Goal: Task Accomplishment & Management: Use online tool/utility

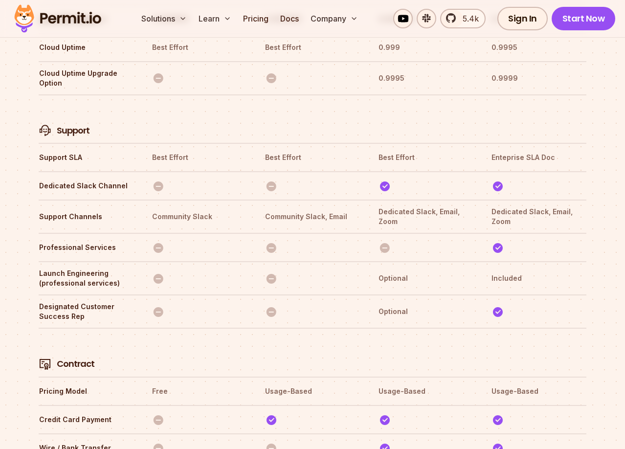
scroll to position [3508, 0]
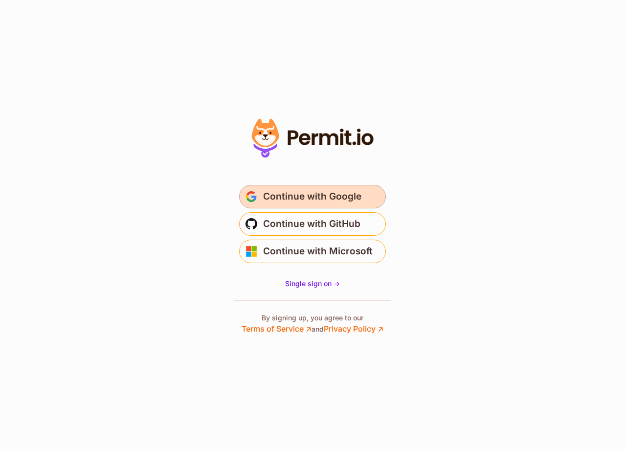
click at [324, 199] on span "Continue with Google" at bounding box center [312, 197] width 98 height 16
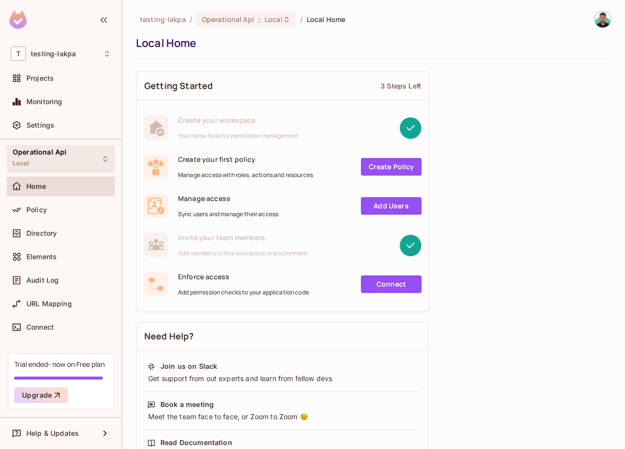
click at [42, 168] on div "Operational Api Local" at bounding box center [40, 158] width 54 height 21
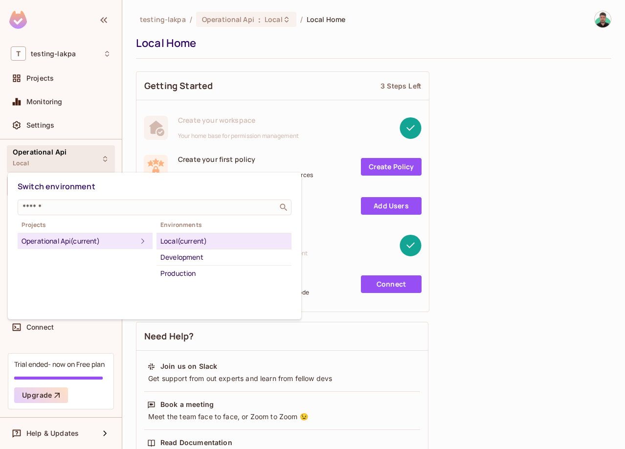
click at [58, 352] on div at bounding box center [312, 224] width 625 height 449
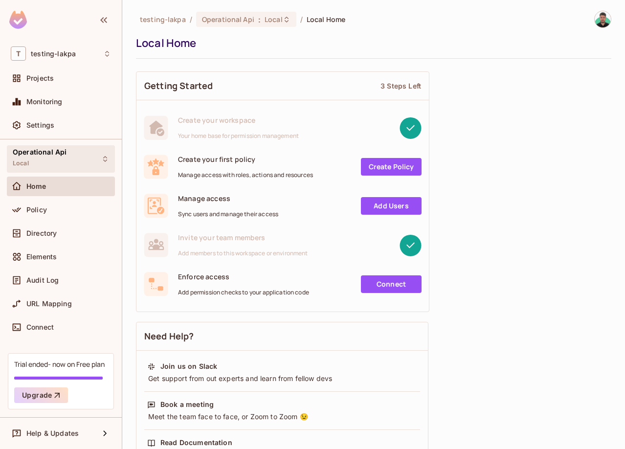
click at [65, 165] on div "Operational Api Local" at bounding box center [40, 158] width 54 height 21
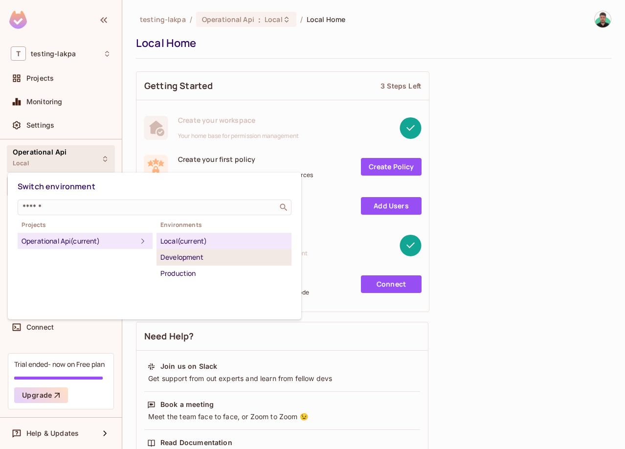
click at [194, 258] on div "Development" at bounding box center [223, 257] width 127 height 12
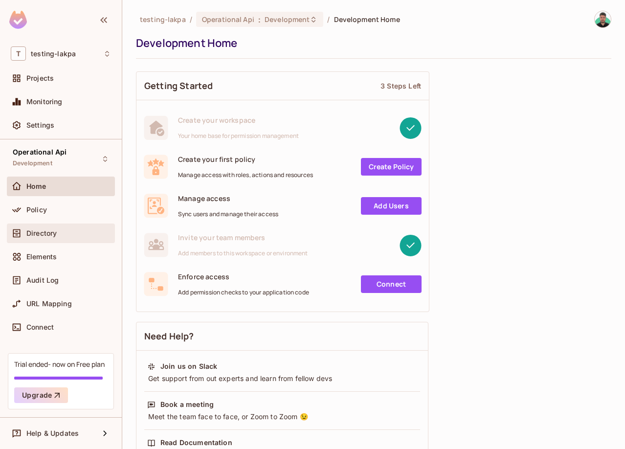
click at [60, 237] on div "Directory" at bounding box center [61, 233] width 100 height 12
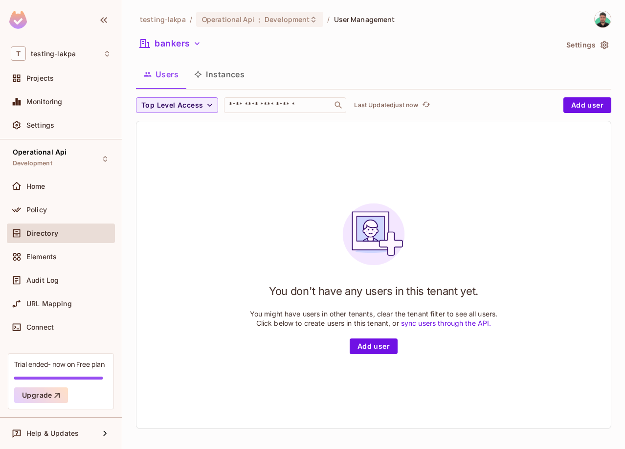
click at [218, 83] on button "Instances" at bounding box center [219, 74] width 66 height 24
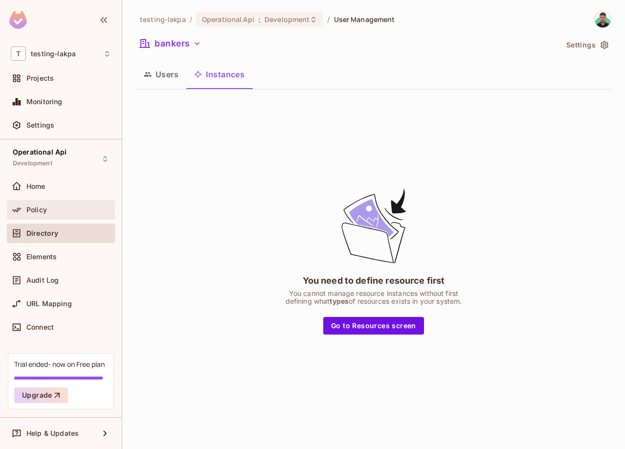
click at [55, 215] on div "Policy" at bounding box center [61, 210] width 100 height 12
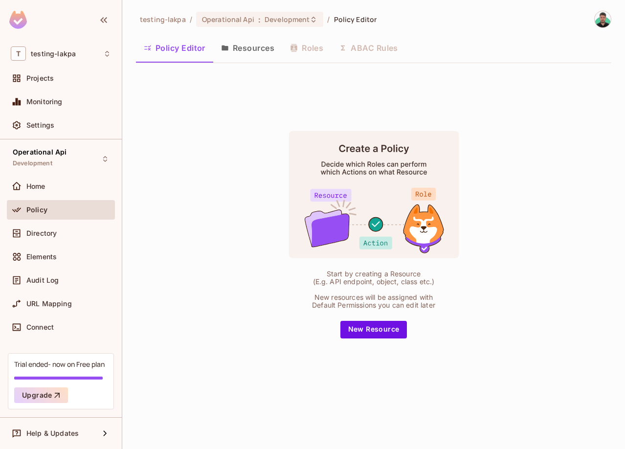
click at [237, 50] on button "Resources" at bounding box center [247, 48] width 69 height 24
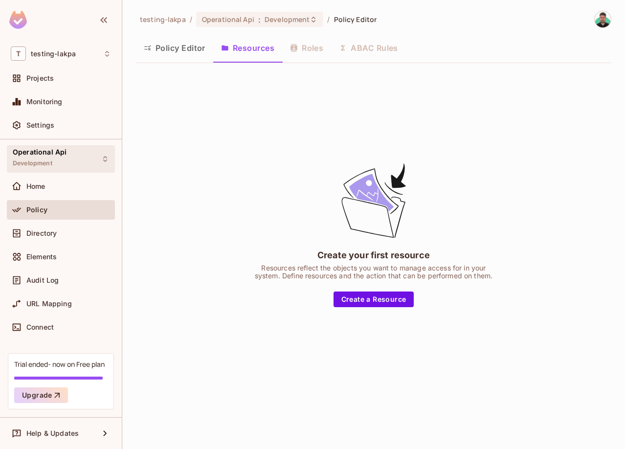
click at [70, 164] on div "Operational Api Development" at bounding box center [61, 158] width 108 height 27
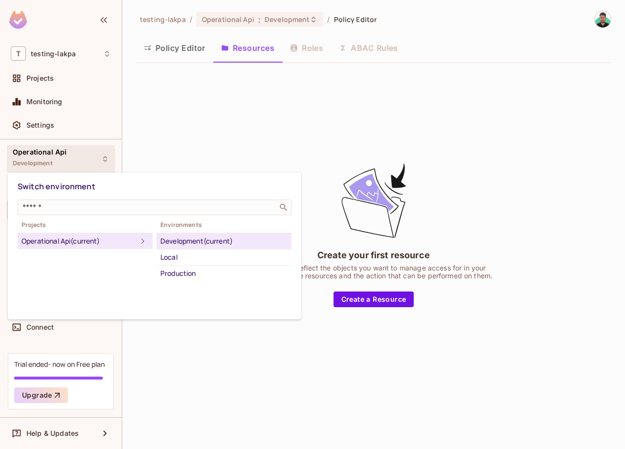
click at [80, 58] on div at bounding box center [312, 224] width 625 height 449
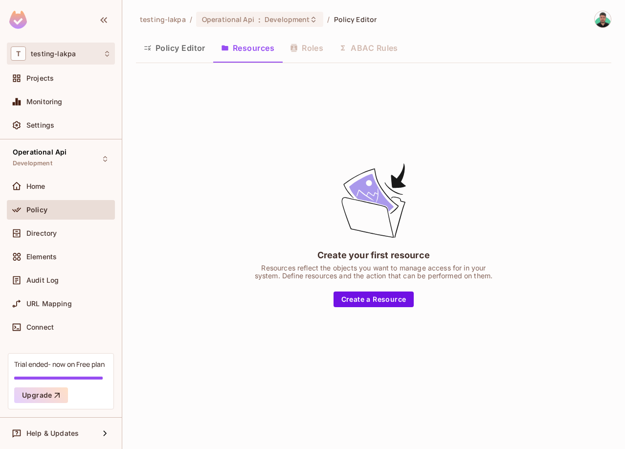
click at [70, 59] on div "T testing-lakpa" at bounding box center [61, 53] width 100 height 14
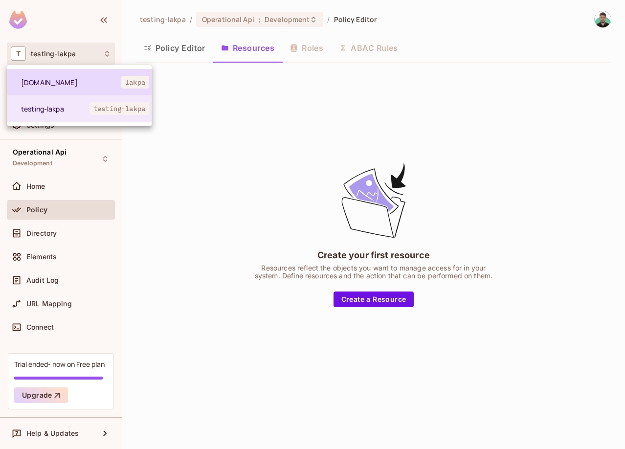
click at [77, 86] on span "lakpa.cl" at bounding box center [71, 82] width 100 height 9
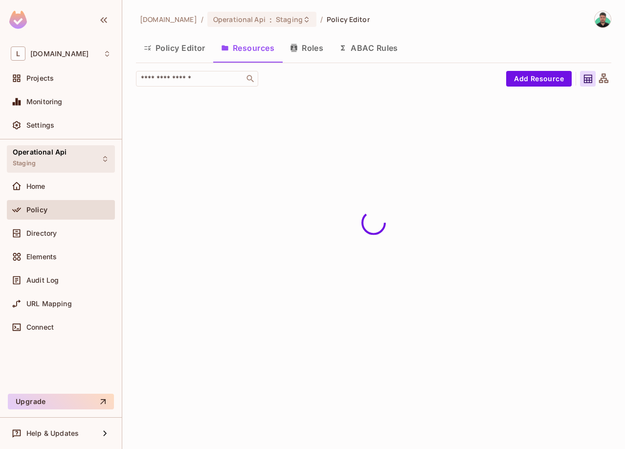
click at [54, 157] on div "Operational Api Staging" at bounding box center [40, 158] width 54 height 21
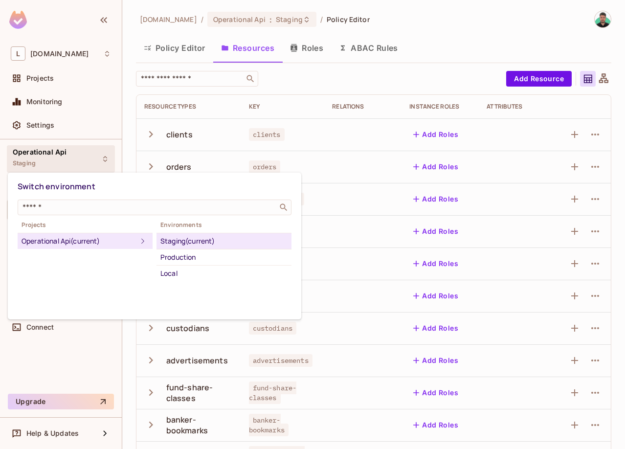
click at [322, 129] on div at bounding box center [312, 224] width 625 height 449
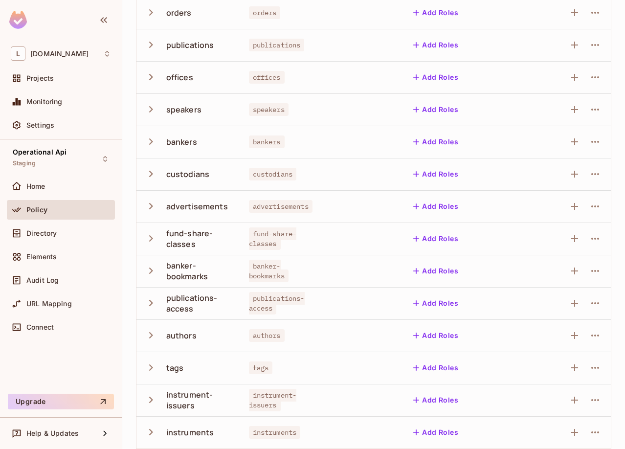
scroll to position [194, 0]
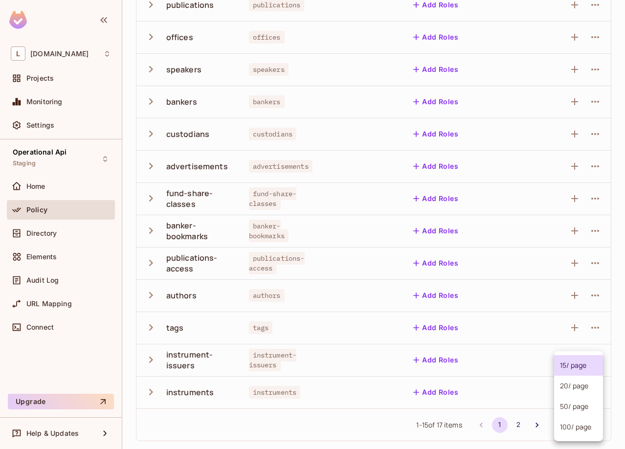
click at [596, 430] on body "L lakpa.cl Projects Monitoring Settings Operational Api Staging Home Policy Dir…" at bounding box center [312, 224] width 625 height 449
click at [582, 407] on li "50 / page" at bounding box center [578, 406] width 49 height 21
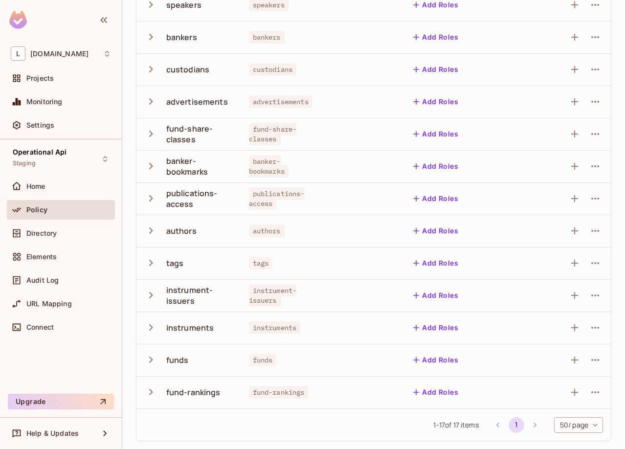
scroll to position [0, 0]
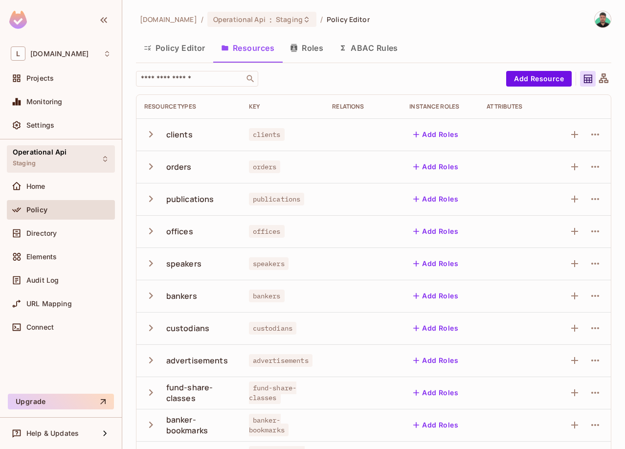
click at [68, 161] on div "Operational Api Staging" at bounding box center [61, 158] width 108 height 27
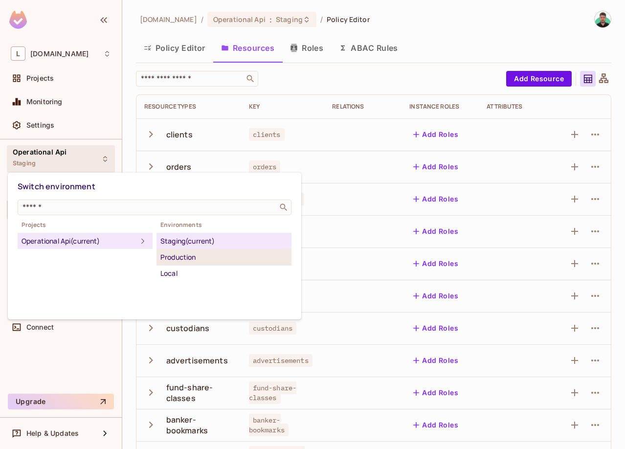
click at [181, 260] on div "Production" at bounding box center [223, 257] width 127 height 12
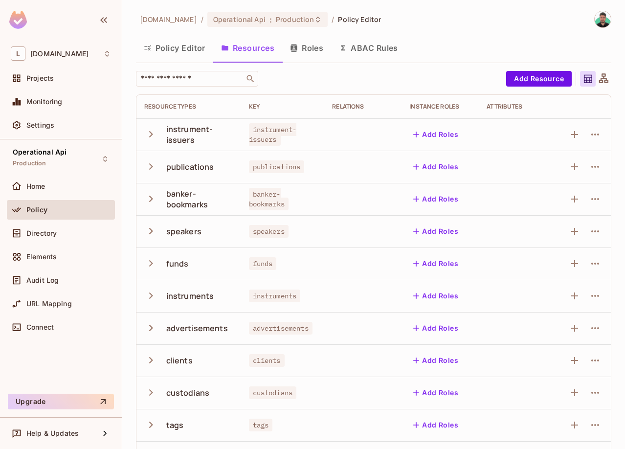
click at [318, 50] on button "Roles" at bounding box center [306, 48] width 49 height 24
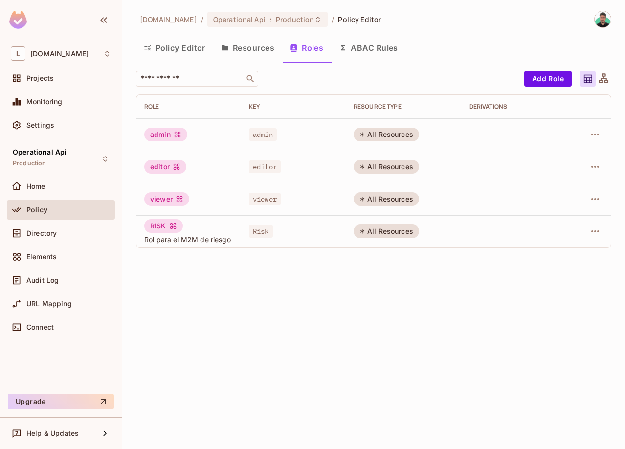
click at [358, 60] on button "ABAC Rules" at bounding box center [368, 48] width 75 height 24
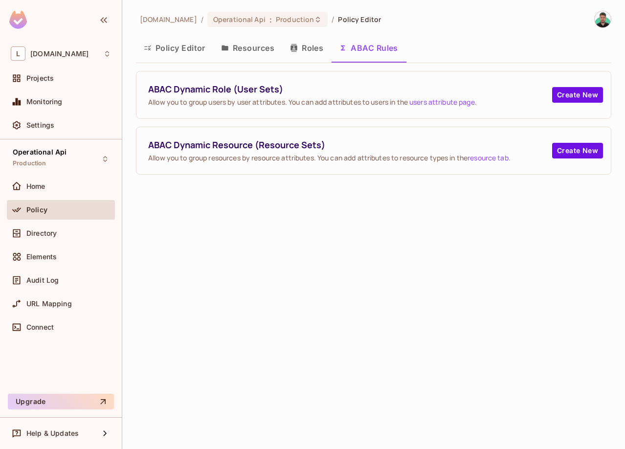
click at [259, 44] on button "Resources" at bounding box center [247, 48] width 69 height 24
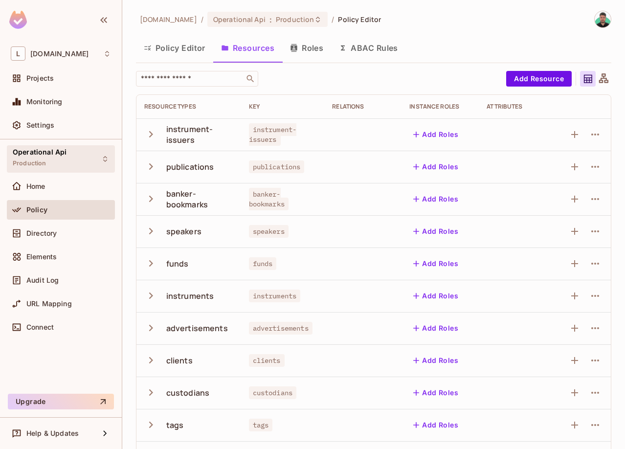
click at [55, 167] on div "Operational Api Production" at bounding box center [40, 158] width 54 height 21
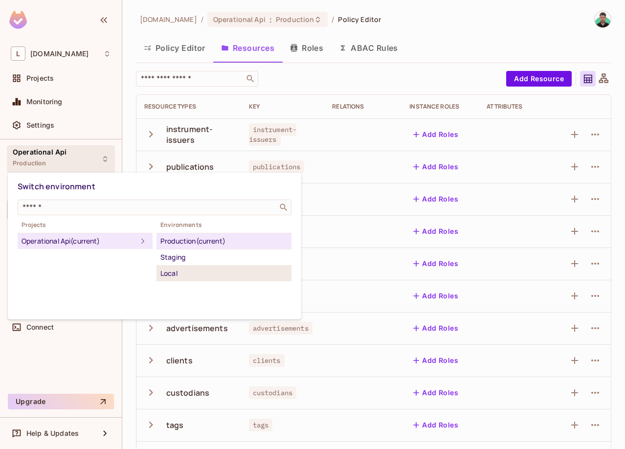
click at [175, 272] on div "Local" at bounding box center [223, 273] width 127 height 12
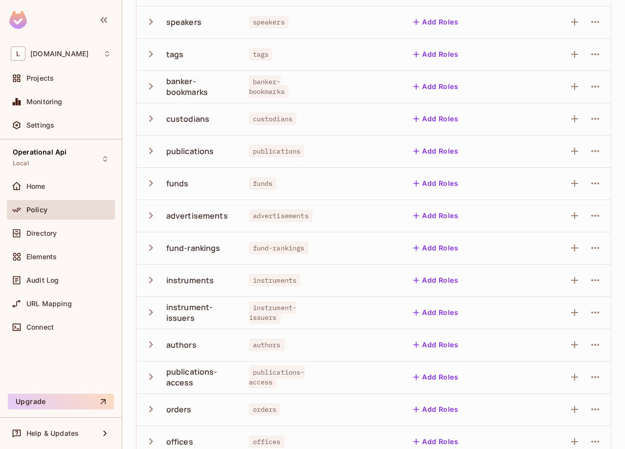
scroll to position [194, 0]
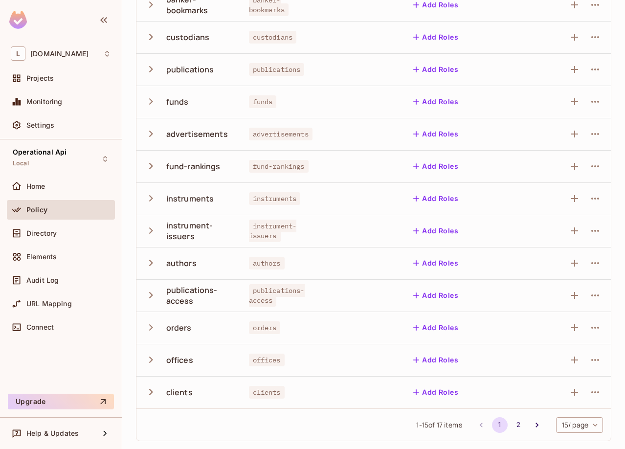
click at [594, 428] on body "L lakpa.cl Projects Monitoring Settings Operational Api Local Home Policy Direc…" at bounding box center [312, 224] width 625 height 449
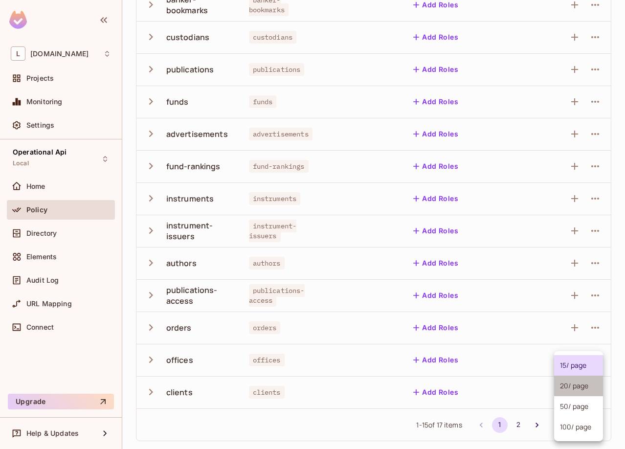
click at [565, 388] on li "20 / page" at bounding box center [578, 385] width 49 height 21
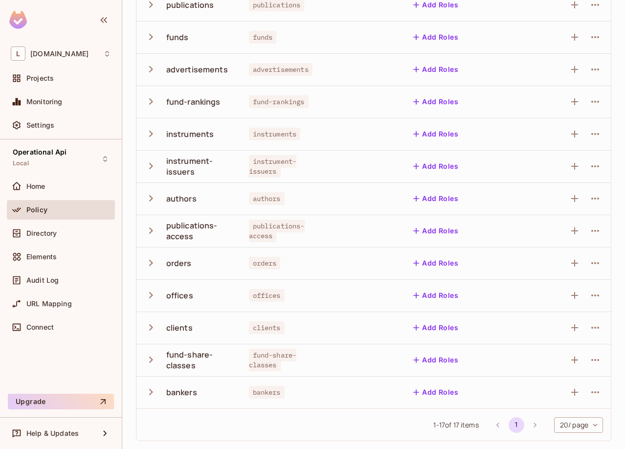
scroll to position [0, 0]
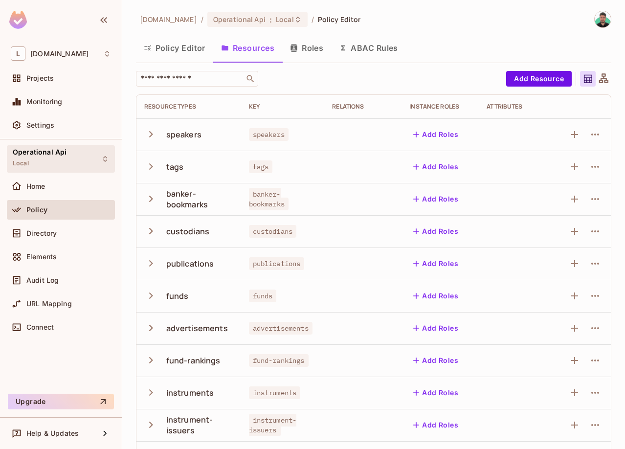
click at [58, 160] on div "Operational Api Local" at bounding box center [40, 158] width 54 height 21
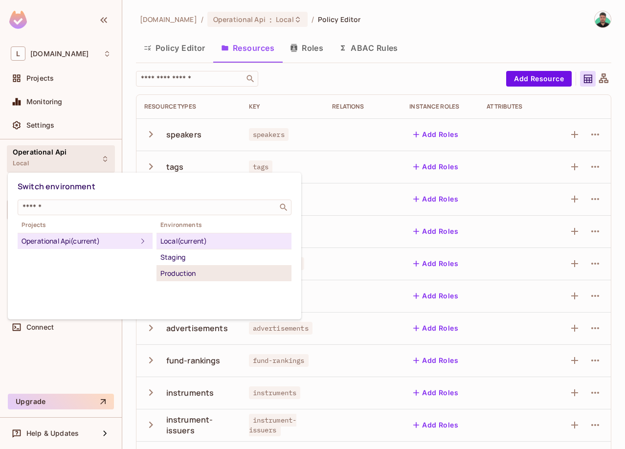
click at [199, 272] on div "Production" at bounding box center [223, 273] width 127 height 12
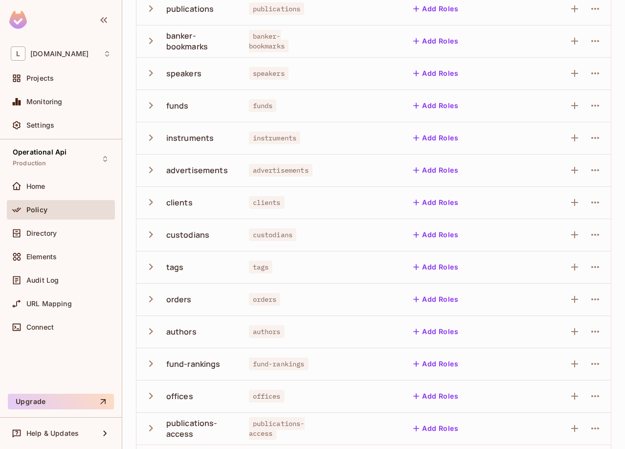
scroll to position [138, 0]
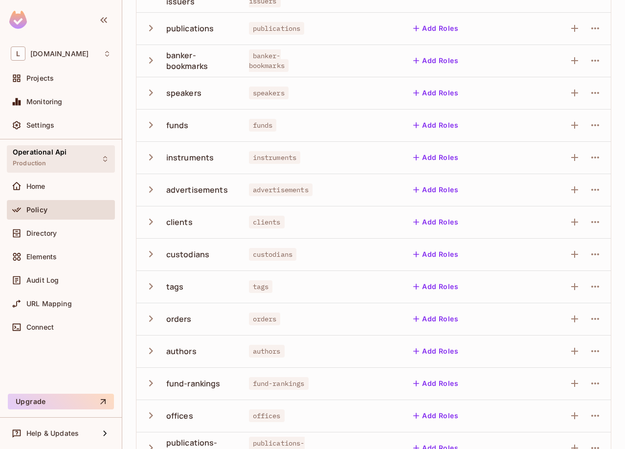
click at [63, 168] on div "Operational Api Production" at bounding box center [40, 158] width 54 height 21
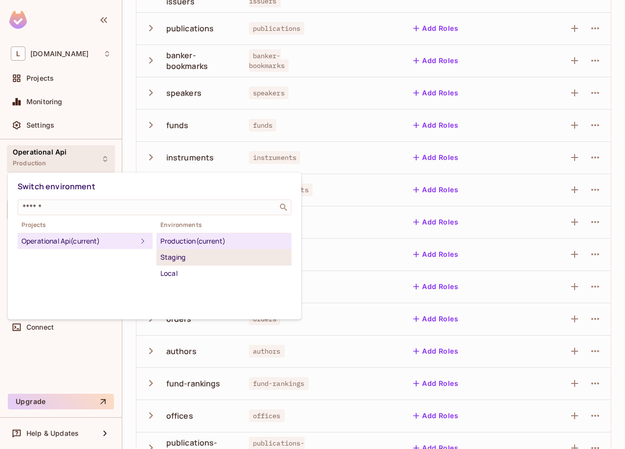
click at [199, 263] on li "Staging" at bounding box center [223, 257] width 135 height 16
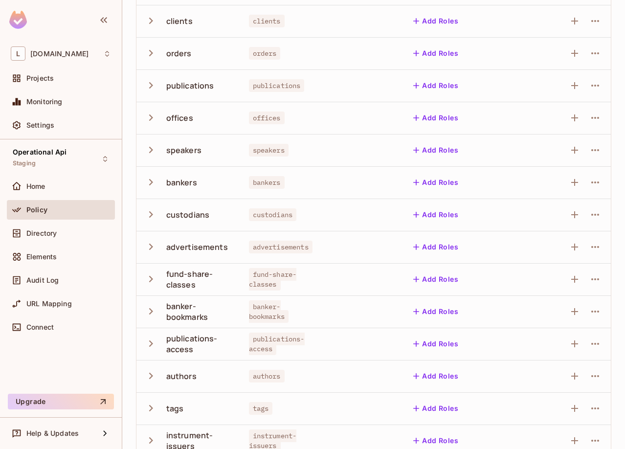
scroll to position [194, 0]
